Goal: Task Accomplishment & Management: Complete application form

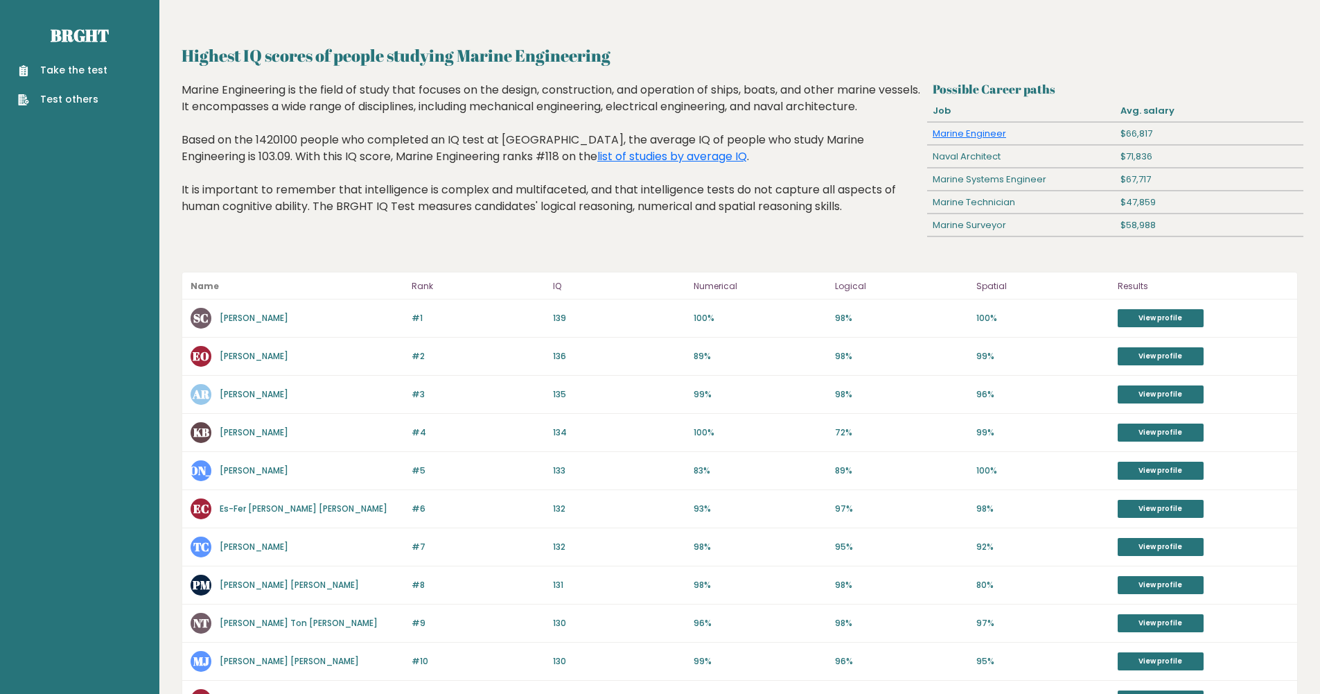
click at [64, 73] on link "Take the test" at bounding box center [62, 70] width 89 height 15
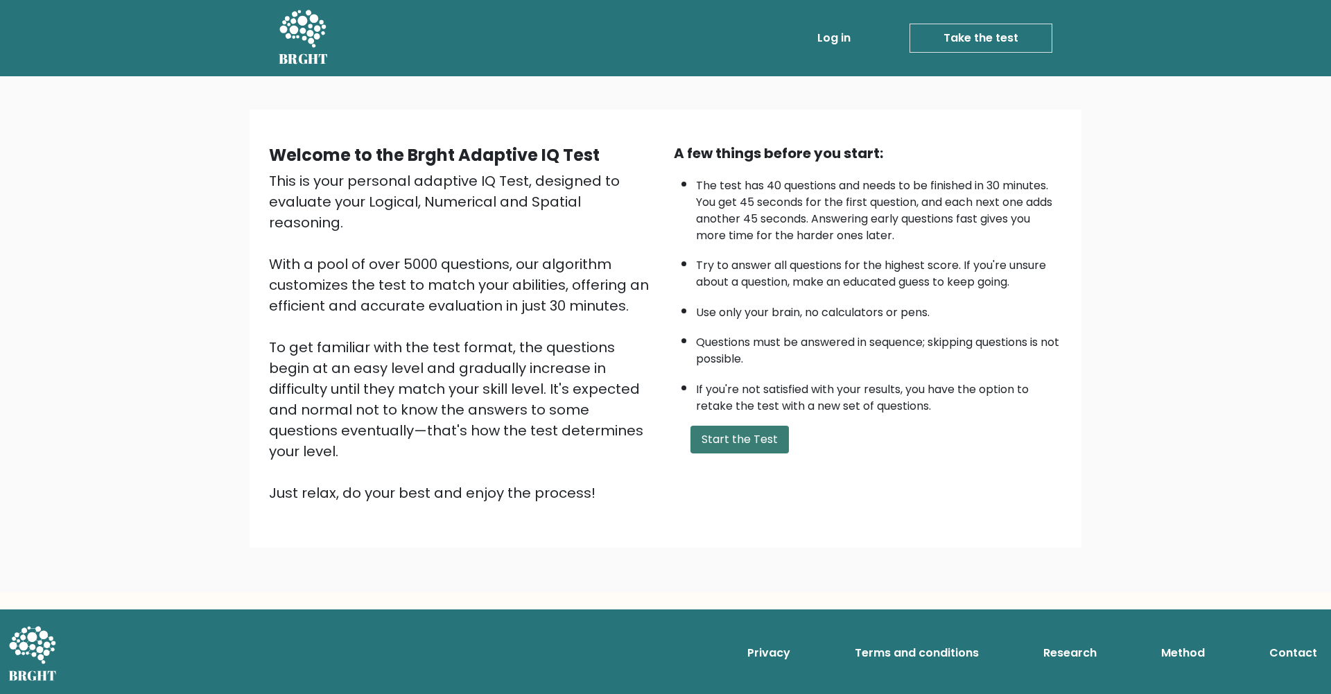
click at [735, 441] on button "Start the Test" at bounding box center [739, 440] width 98 height 28
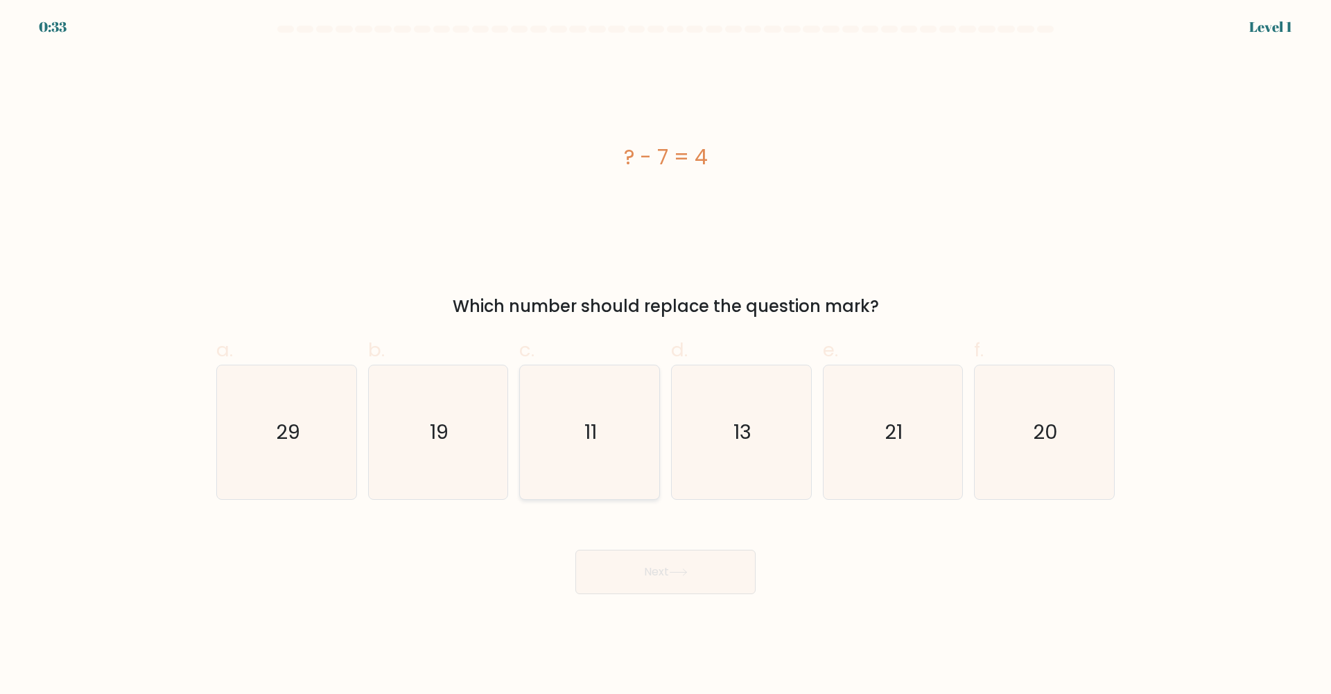
click at [582, 437] on icon "11" at bounding box center [590, 432] width 134 height 134
click at [665, 356] on input "c. 11" at bounding box center [665, 351] width 1 height 9
radio input "true"
click at [638, 594] on body "0:25 Level 1 a." at bounding box center [665, 347] width 1331 height 694
click at [643, 579] on button "Next" at bounding box center [665, 572] width 180 height 44
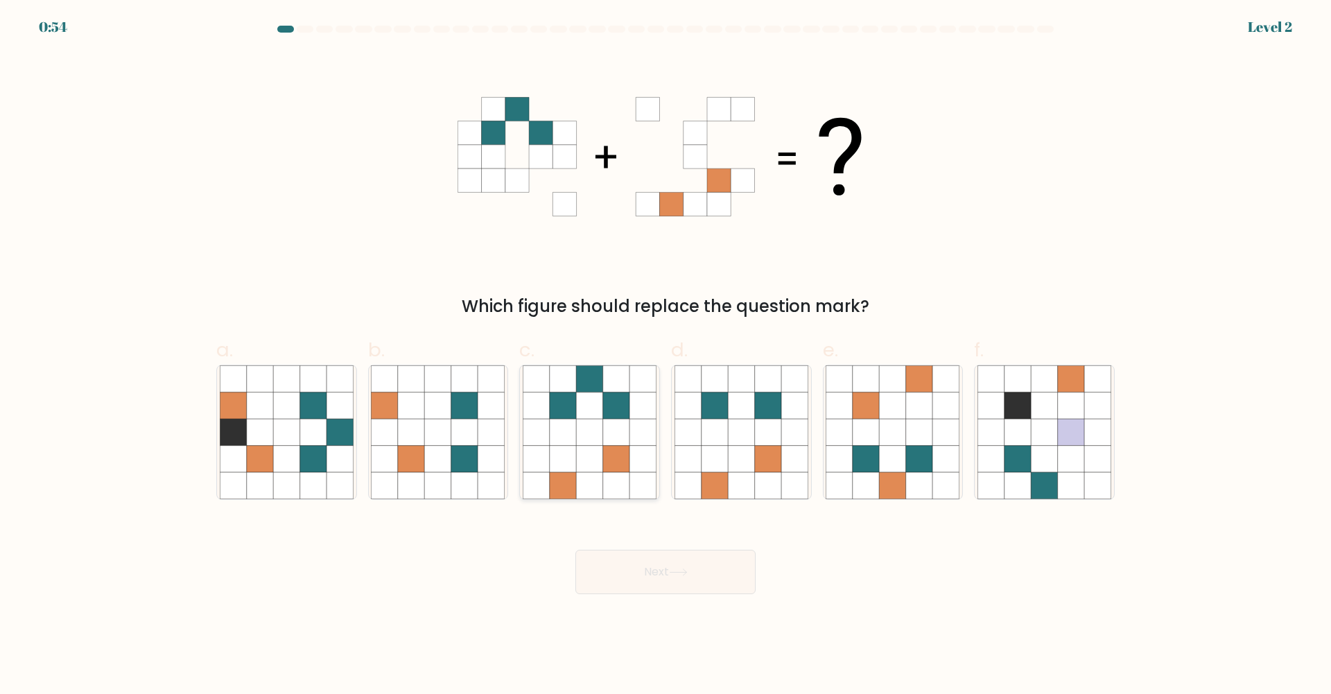
click at [614, 435] on icon at bounding box center [616, 432] width 26 height 26
click at [665, 356] on input "c." at bounding box center [665, 351] width 1 height 9
radio input "true"
click at [665, 570] on button "Next" at bounding box center [665, 572] width 180 height 44
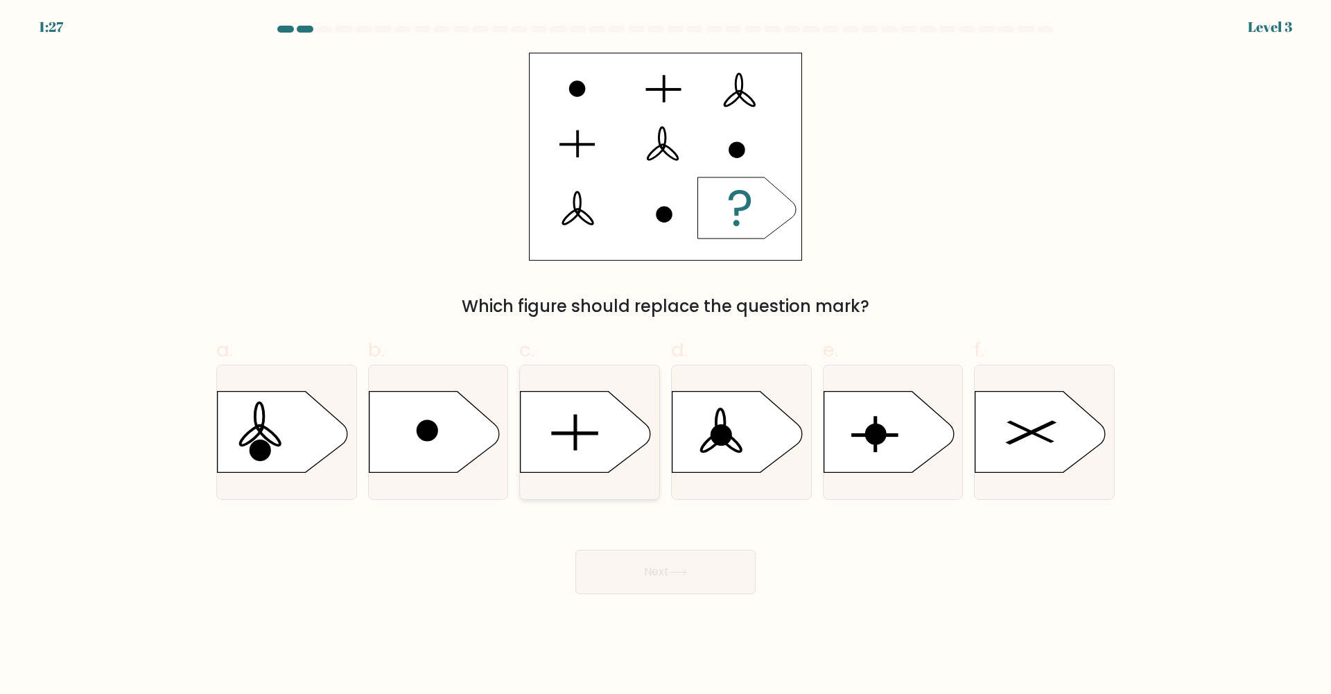
click at [559, 435] on rect at bounding box center [575, 433] width 46 height 3
click at [665, 356] on input "c." at bounding box center [665, 351] width 1 height 9
radio input "true"
click at [701, 552] on button "Next" at bounding box center [665, 572] width 180 height 44
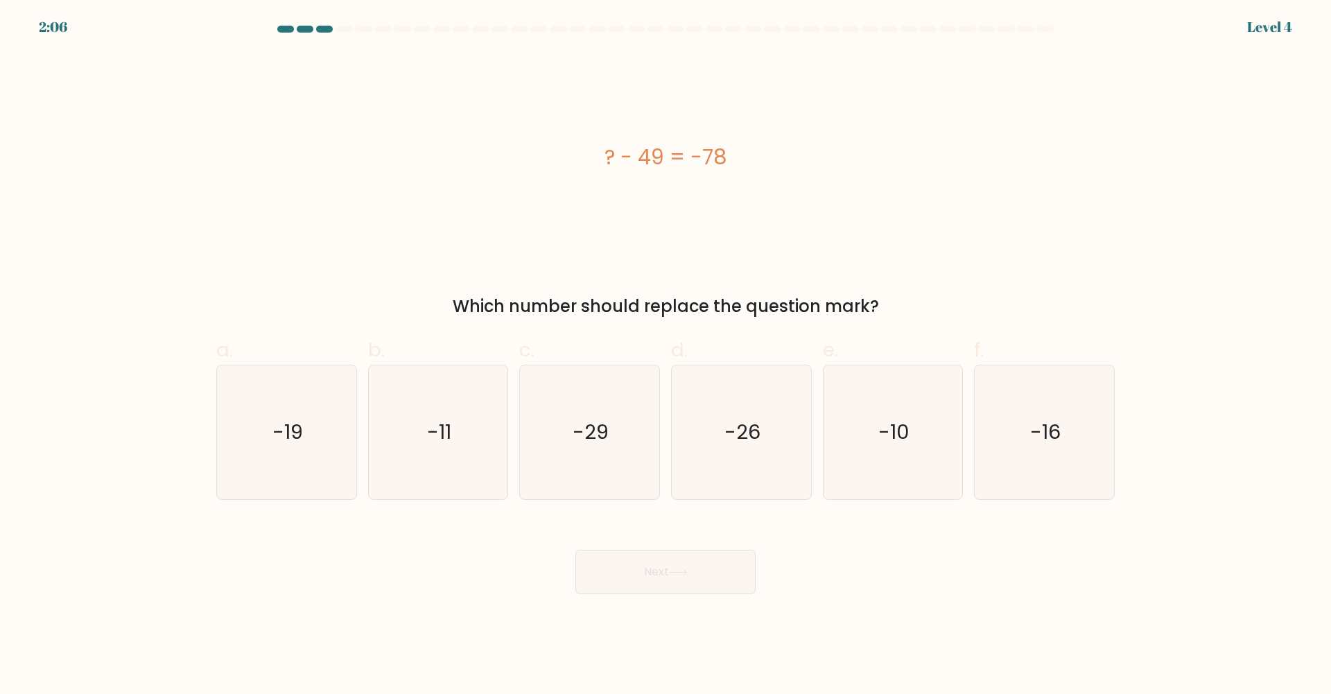
drag, startPoint x: 685, startPoint y: 569, endPoint x: 685, endPoint y: 500, distance: 69.3
click at [685, 500] on form "a." at bounding box center [665, 310] width 1331 height 568
click at [604, 465] on icon "-29" at bounding box center [590, 432] width 134 height 134
click at [665, 356] on input "c. -29" at bounding box center [665, 351] width 1 height 9
radio input "true"
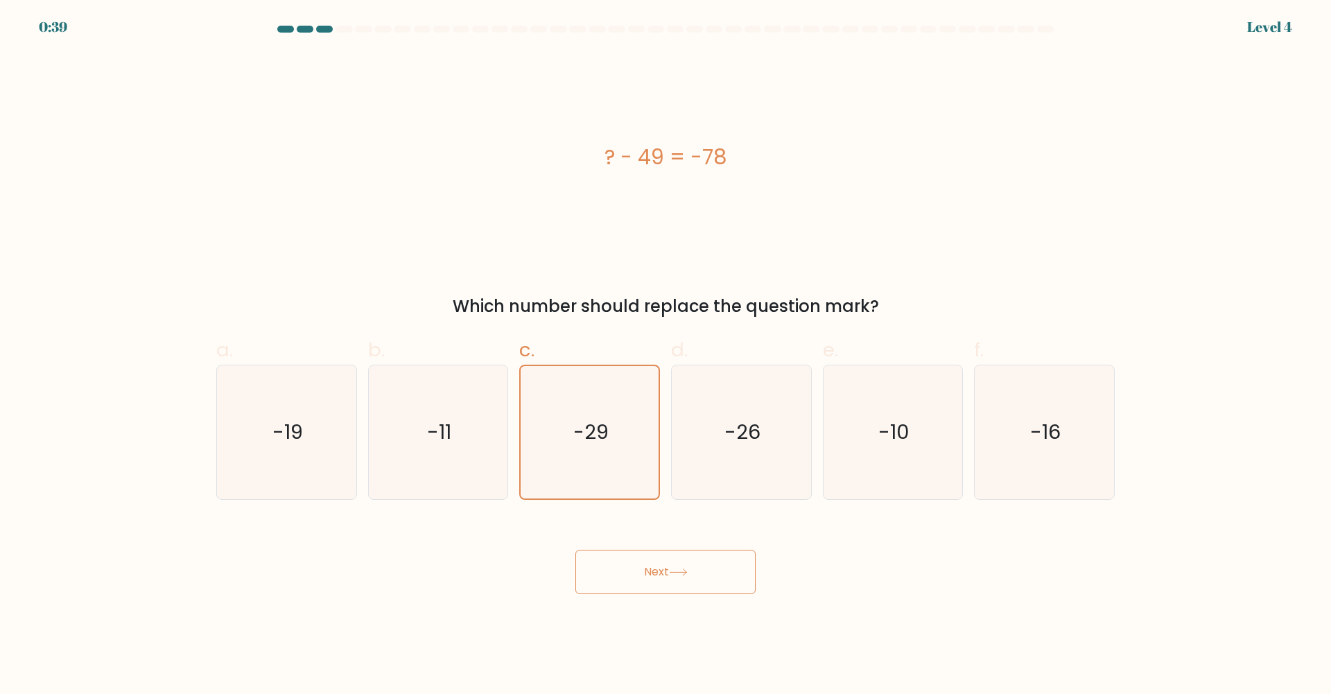
click at [710, 579] on button "Next" at bounding box center [665, 572] width 180 height 44
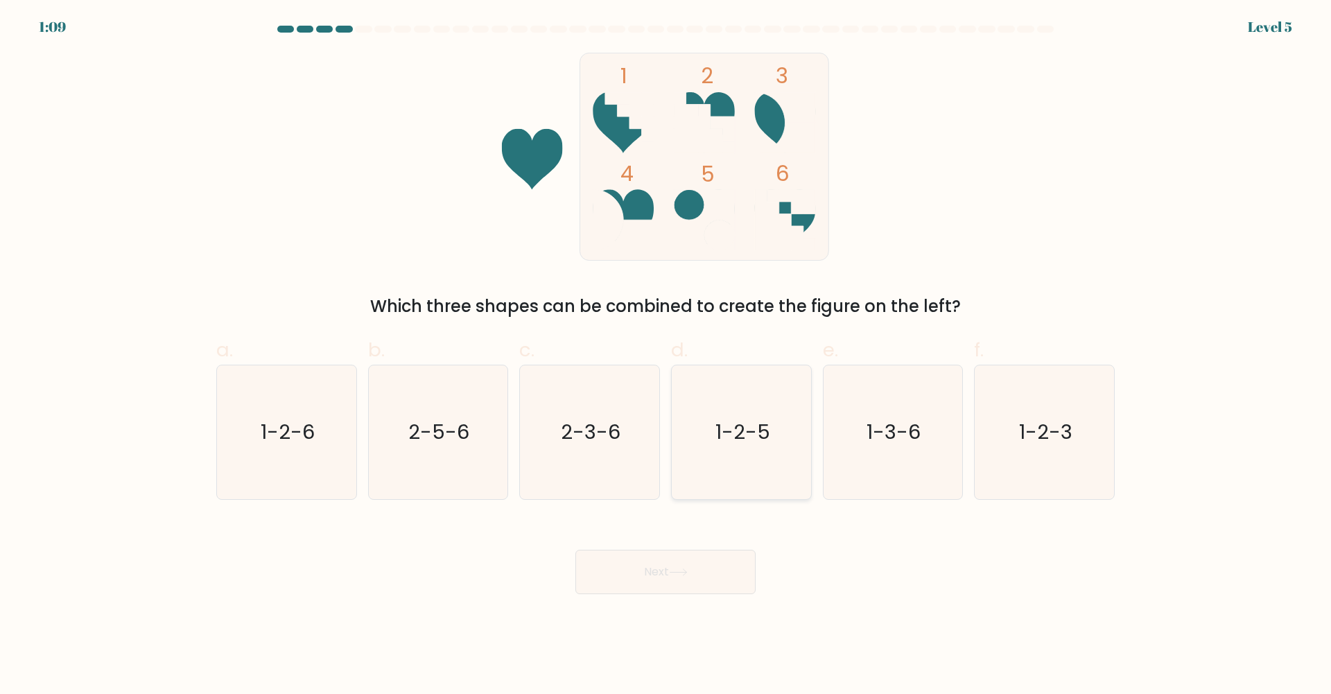
click at [768, 449] on icon "1-2-5" at bounding box center [741, 432] width 134 height 134
click at [666, 356] on input "d. 1-2-5" at bounding box center [665, 351] width 1 height 9
radio input "true"
click at [657, 577] on button "Next" at bounding box center [665, 572] width 180 height 44
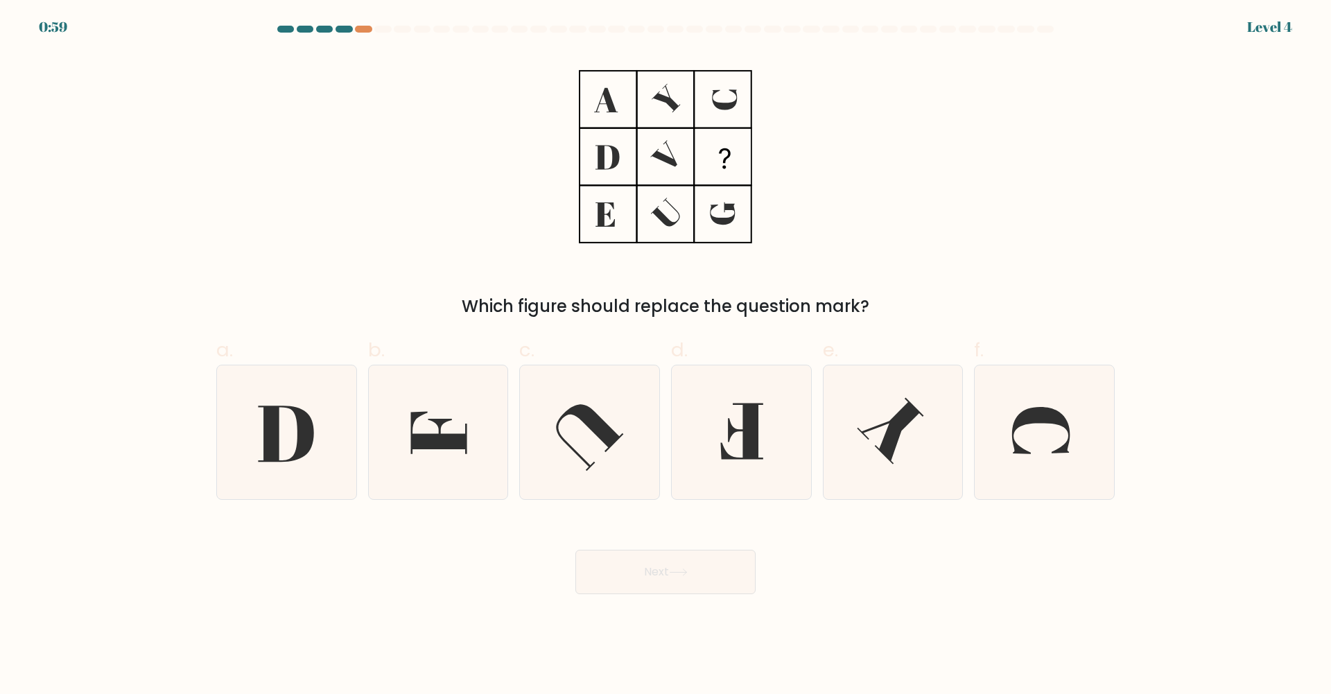
click at [676, 569] on icon at bounding box center [678, 572] width 19 height 8
click at [735, 484] on icon at bounding box center [741, 432] width 134 height 134
click at [666, 356] on input "d." at bounding box center [665, 351] width 1 height 9
radio input "true"
click at [701, 552] on button "Next" at bounding box center [665, 572] width 180 height 44
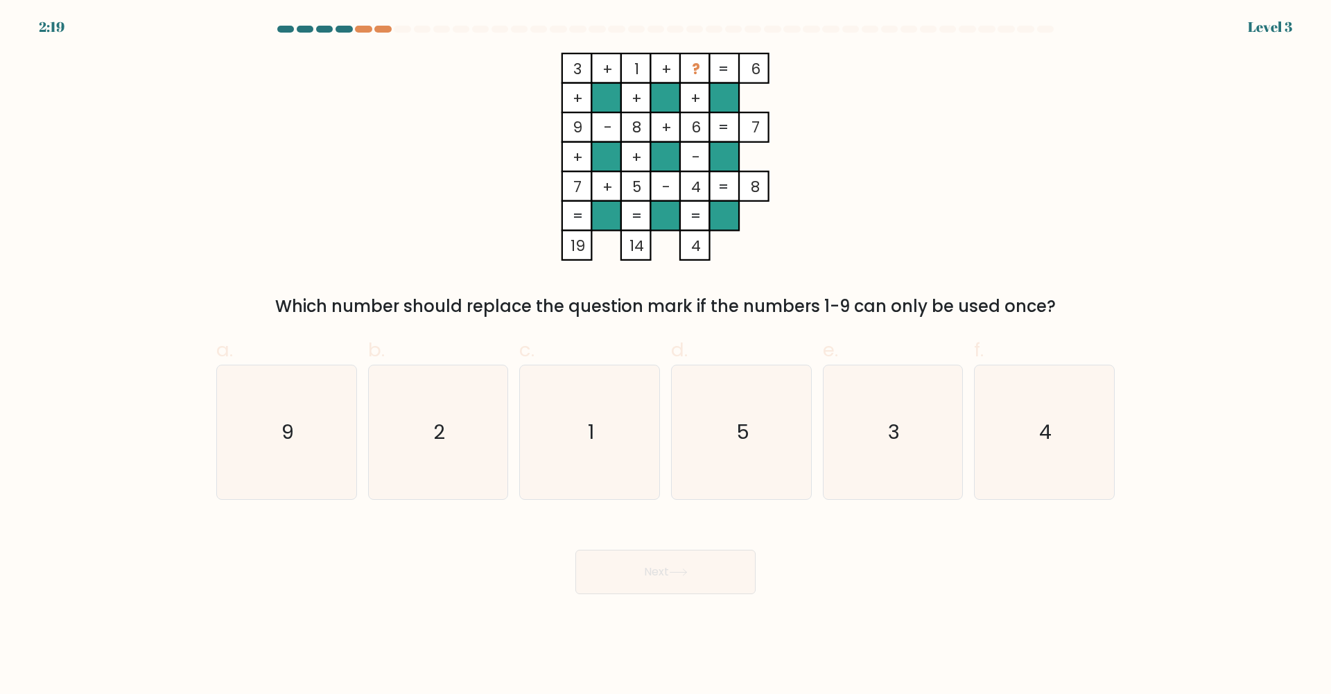
click at [688, 571] on icon at bounding box center [678, 572] width 19 height 8
click at [943, 399] on icon "3" at bounding box center [893, 432] width 134 height 134
click at [666, 356] on input "e. 3" at bounding box center [665, 351] width 1 height 9
radio input "true"
click at [493, 430] on icon "2" at bounding box center [438, 432] width 134 height 134
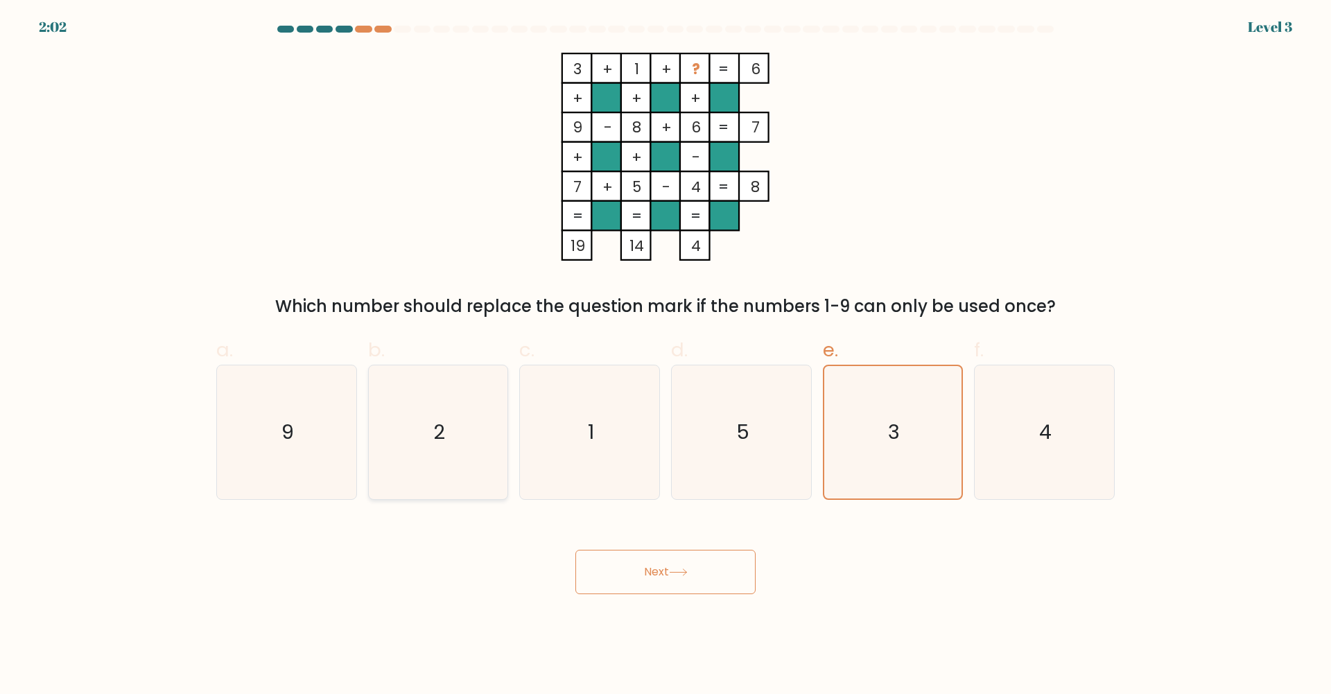
click at [665, 356] on input "b. 2" at bounding box center [665, 351] width 1 height 9
radio input "true"
click at [643, 552] on button "Next" at bounding box center [665, 572] width 180 height 44
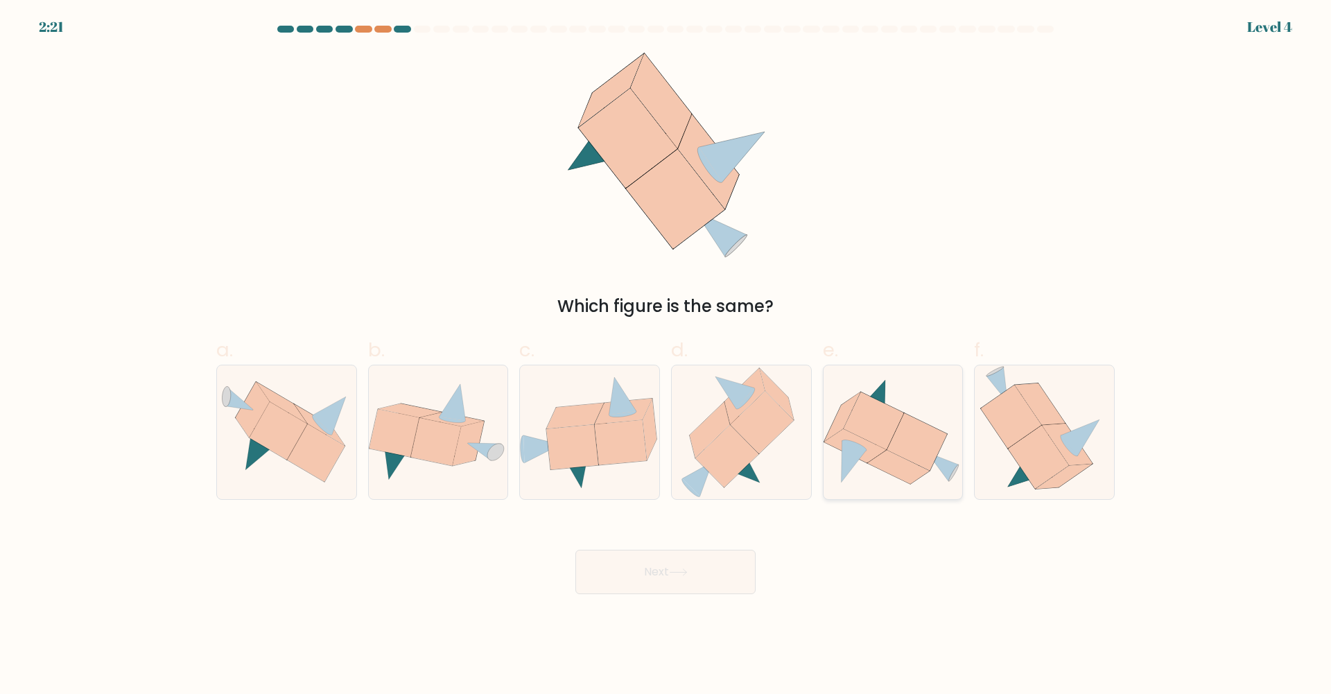
click at [891, 437] on icon at bounding box center [874, 421] width 60 height 58
click at [666, 356] on input "e." at bounding box center [665, 351] width 1 height 9
radio input "true"
click at [891, 447] on icon at bounding box center [916, 441] width 60 height 57
click at [666, 356] on input "e." at bounding box center [665, 351] width 1 height 9
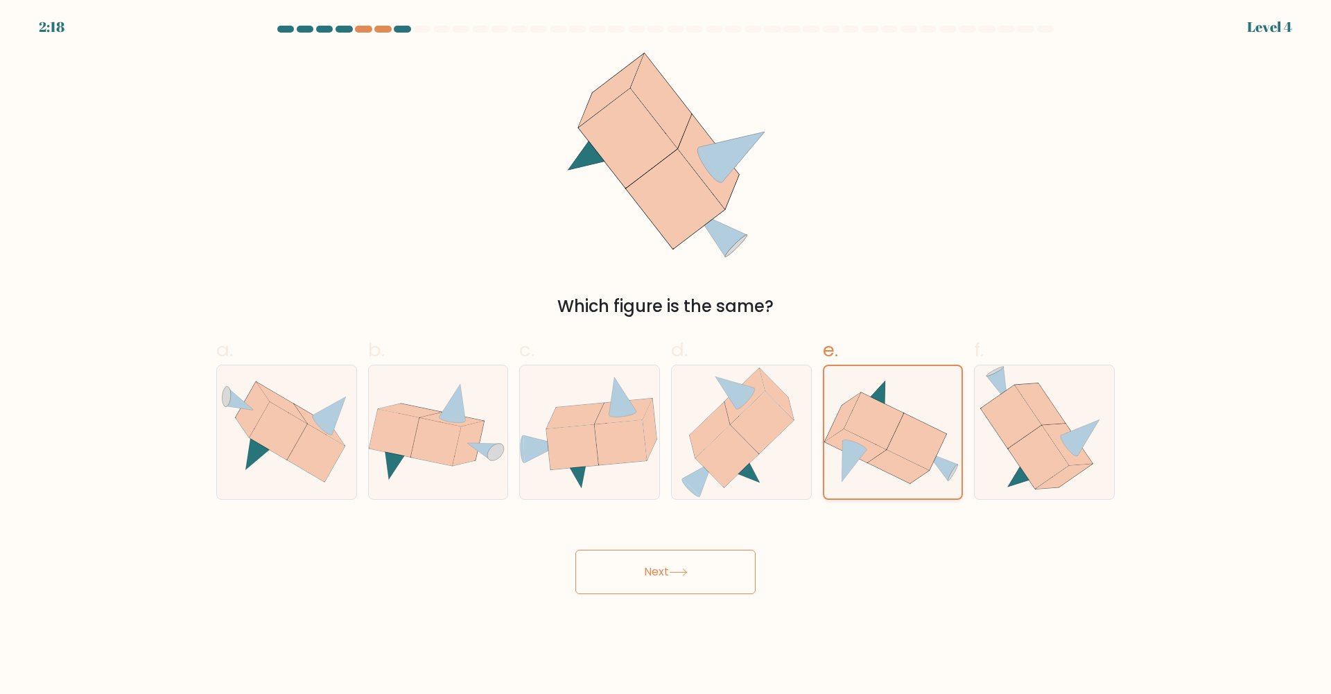
click at [908, 446] on icon at bounding box center [916, 441] width 60 height 57
click at [666, 356] on input "e." at bounding box center [665, 351] width 1 height 9
click at [427, 432] on icon at bounding box center [435, 442] width 50 height 48
click at [665, 356] on input "b." at bounding box center [665, 351] width 1 height 9
radio input "true"
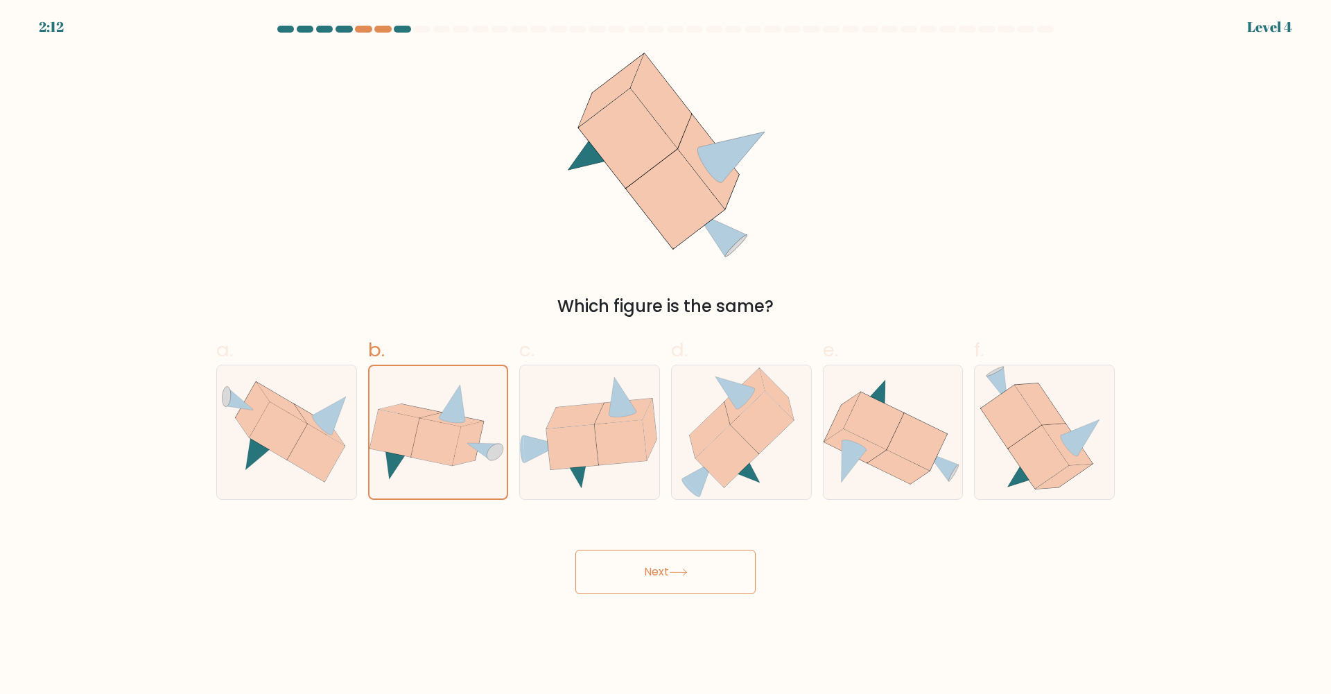
click at [661, 577] on button "Next" at bounding box center [665, 572] width 180 height 44
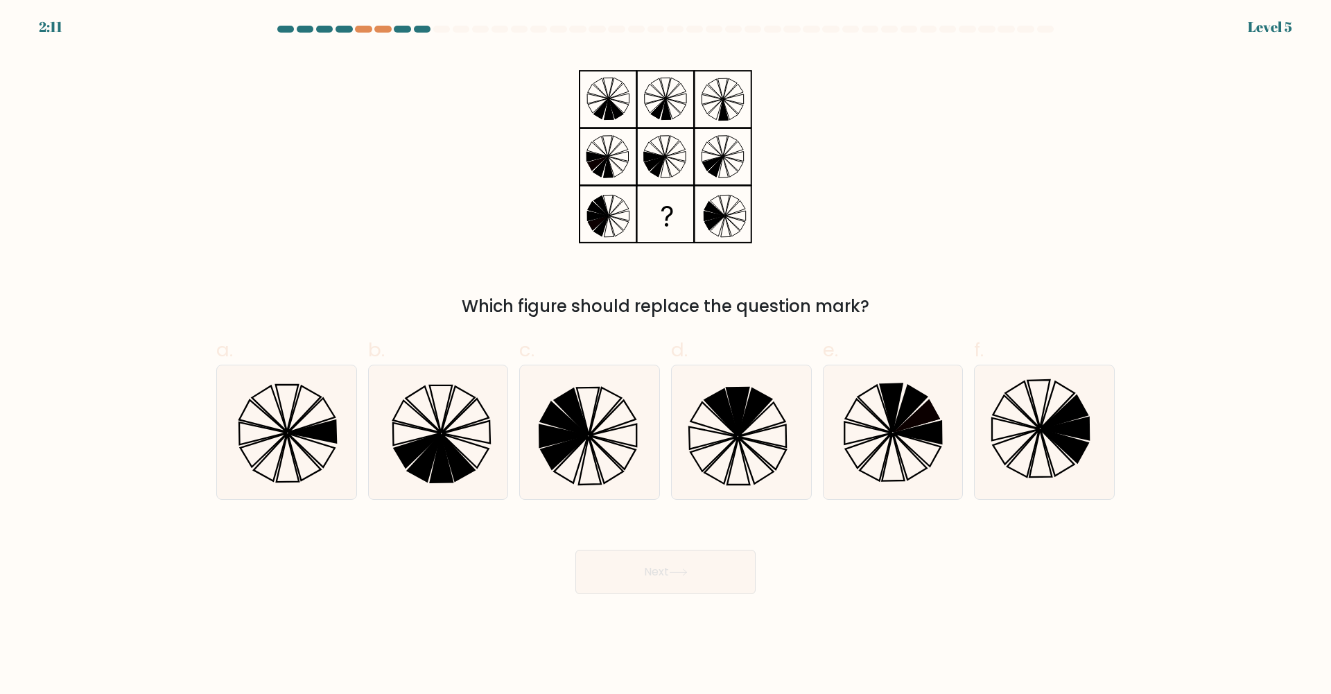
click at [661, 577] on button "Next" at bounding box center [665, 572] width 180 height 44
click at [439, 433] on icon at bounding box center [417, 434] width 48 height 22
click at [665, 356] on input "b." at bounding box center [665, 351] width 1 height 9
radio input "true"
click at [715, 566] on button "Next" at bounding box center [665, 572] width 180 height 44
